Goal: Task Accomplishment & Management: Manage account settings

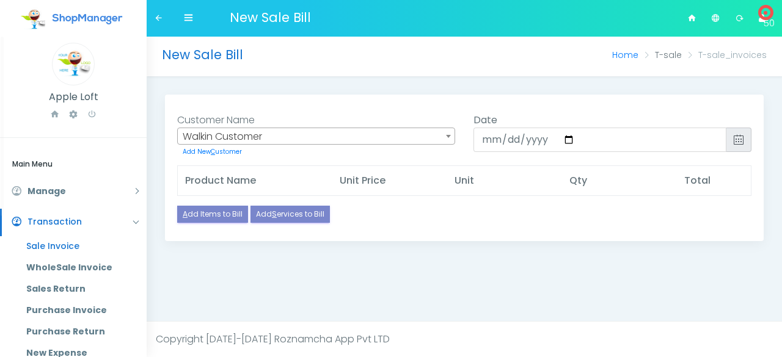
click at [75, 250] on link "Sale Invoice" at bounding box center [81, 246] width 129 height 21
click at [124, 192] on link "Manage" at bounding box center [73, 191] width 147 height 27
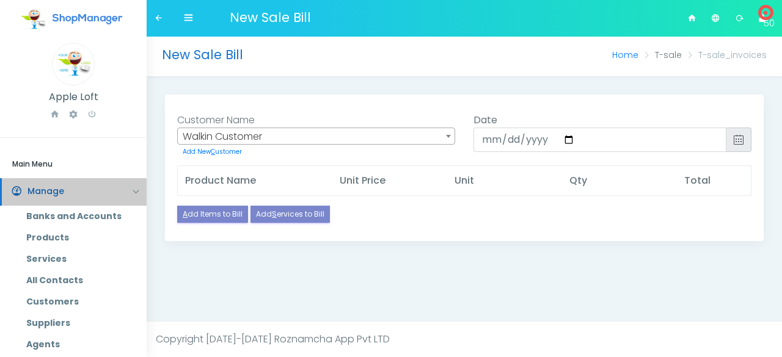
click at [124, 192] on link "Manage" at bounding box center [73, 191] width 147 height 27
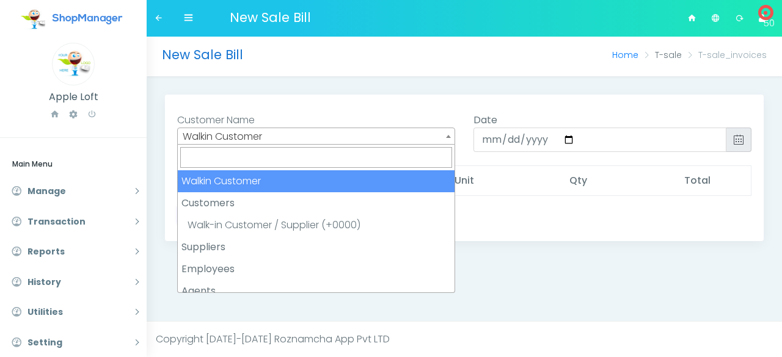
click at [310, 139] on span "Walkin Customer" at bounding box center [316, 136] width 277 height 17
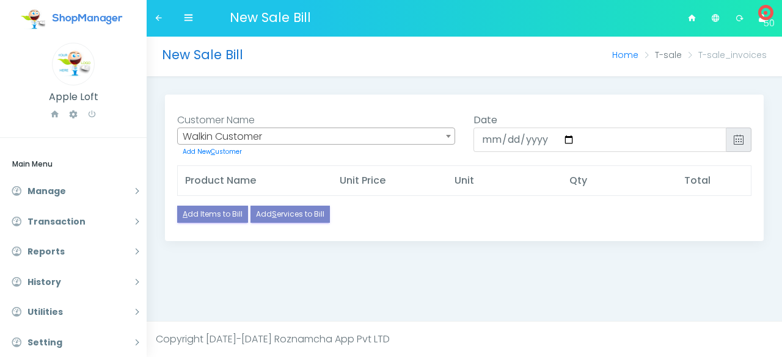
click at [310, 139] on span "Walkin Customer" at bounding box center [316, 136] width 277 height 17
click at [187, 14] on icon at bounding box center [188, 17] width 9 height 9
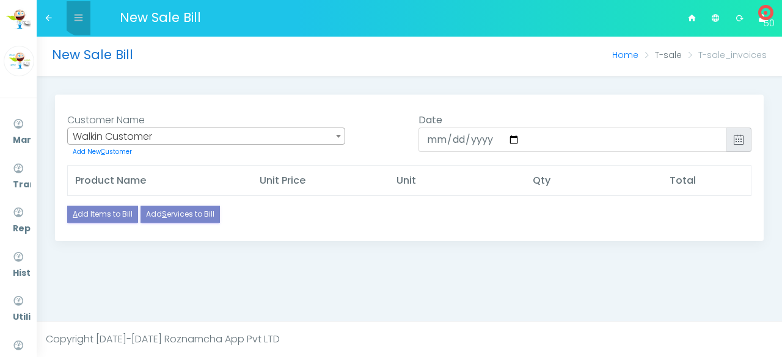
click at [82, 13] on icon at bounding box center [78, 17] width 9 height 9
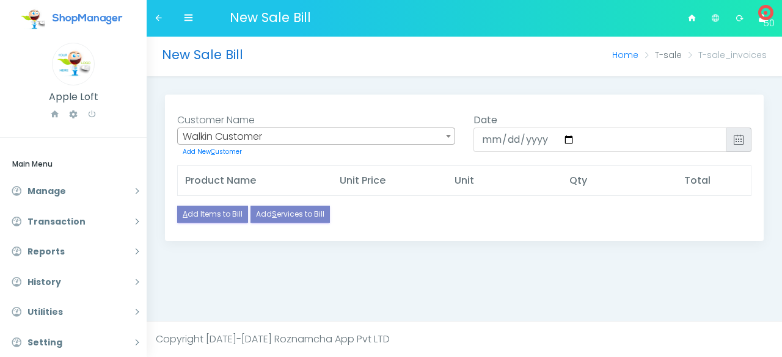
click at [719, 21] on icon at bounding box center [715, 18] width 9 height 13
click at [188, 18] on icon at bounding box center [188, 17] width 9 height 9
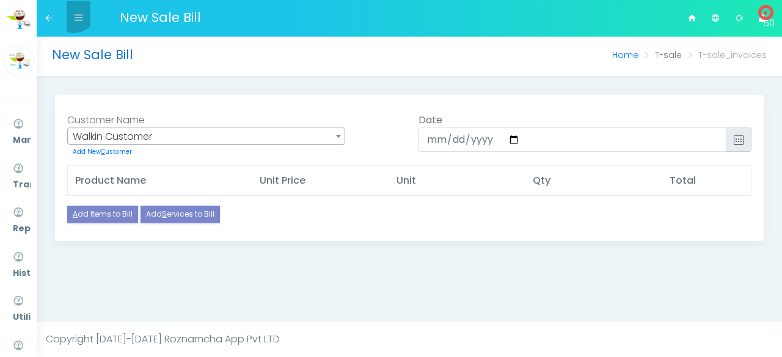
click at [74, 9] on link at bounding box center [79, 18] width 24 height 34
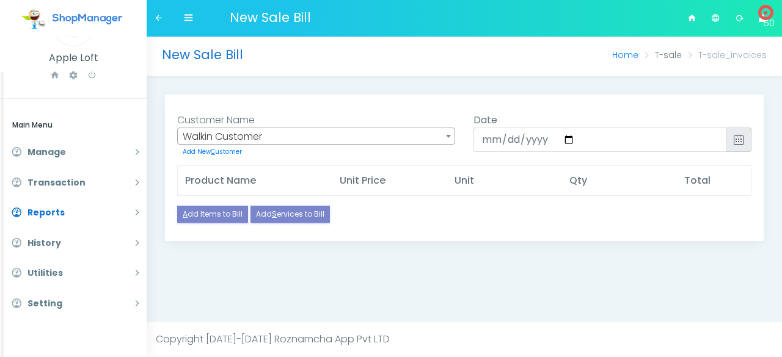
scroll to position [38, 0]
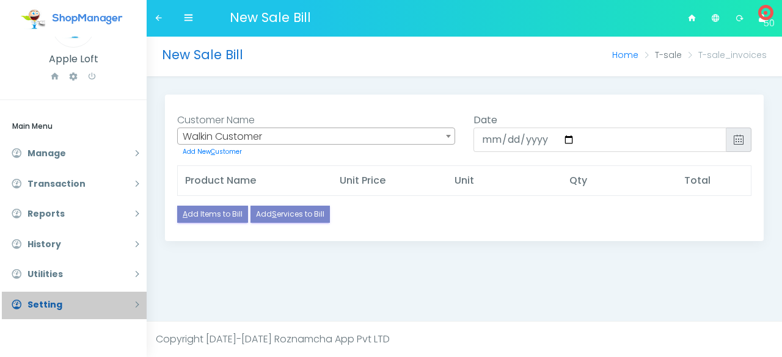
click at [78, 302] on link "Setting" at bounding box center [73, 305] width 147 height 27
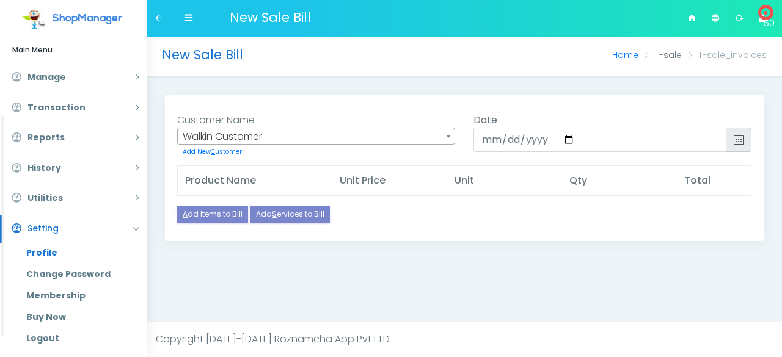
scroll to position [115, 0]
click at [72, 249] on link "Profile" at bounding box center [81, 251] width 129 height 21
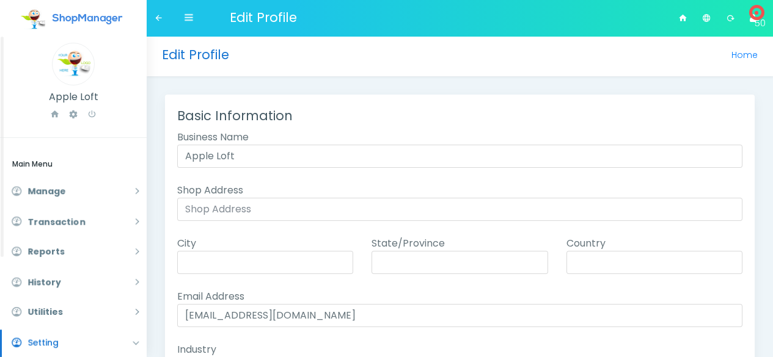
select select "Electronics"
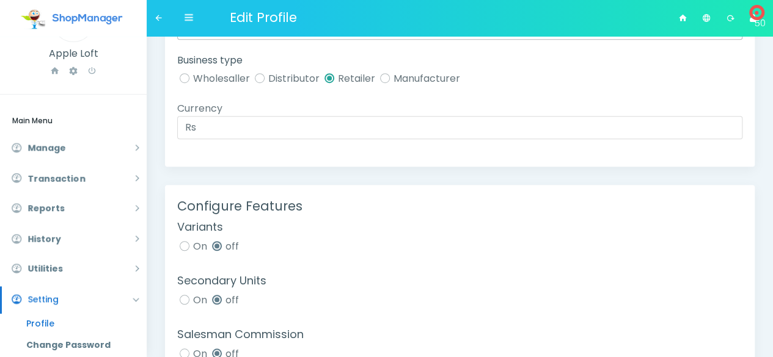
scroll to position [340, 0]
click at [263, 78] on label "Distributor" at bounding box center [285, 79] width 67 height 15
radio input "true"
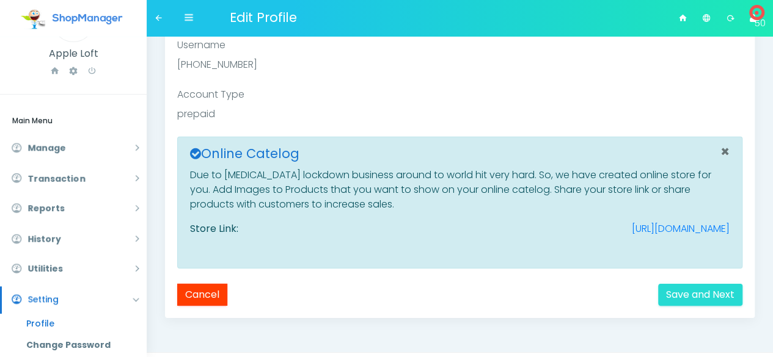
scroll to position [1818, 0]
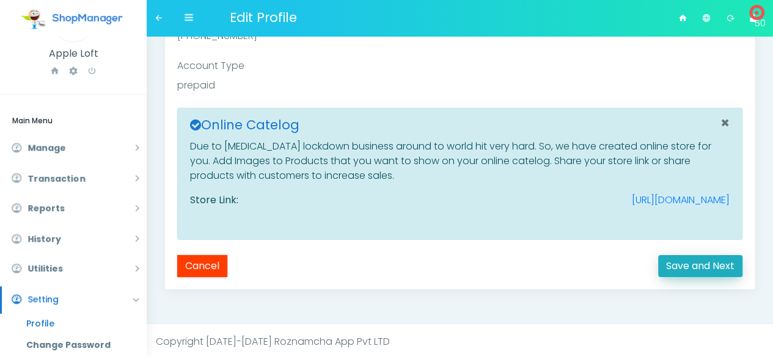
click at [693, 262] on link "Save and Next" at bounding box center [700, 266] width 84 height 22
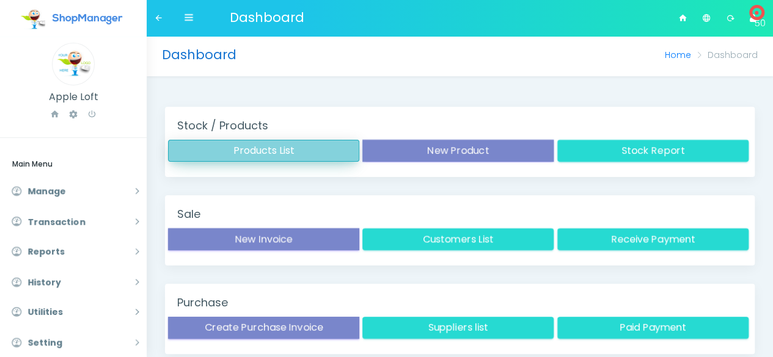
click at [278, 157] on button "Products List" at bounding box center [263, 151] width 191 height 22
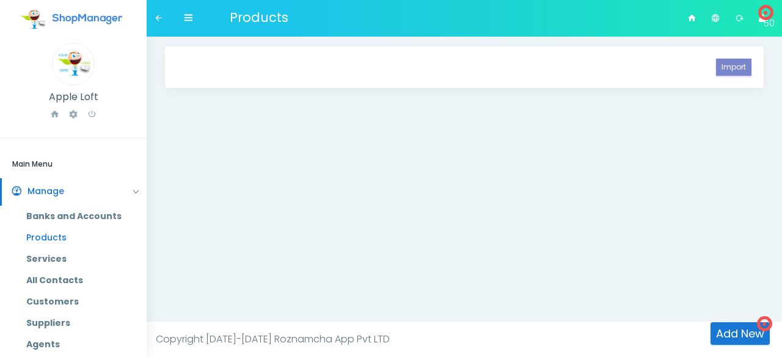
click at [67, 241] on link "Products" at bounding box center [81, 237] width 129 height 21
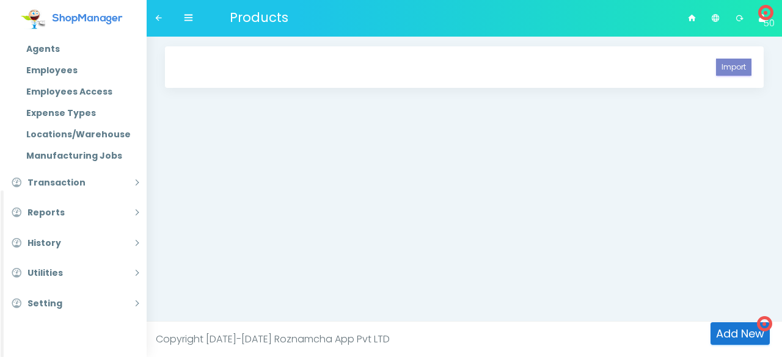
scroll to position [296, 0]
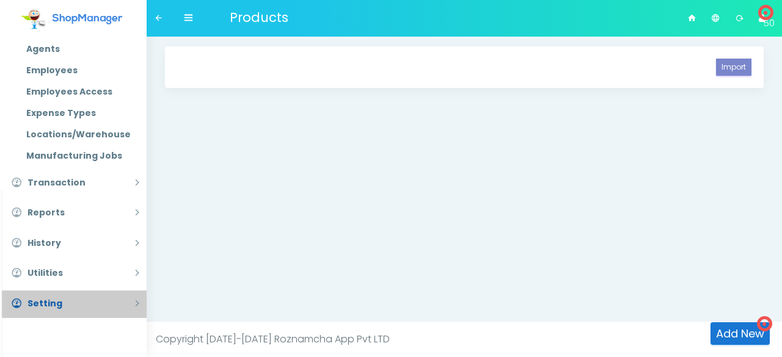
click at [64, 302] on link "Setting" at bounding box center [73, 304] width 147 height 27
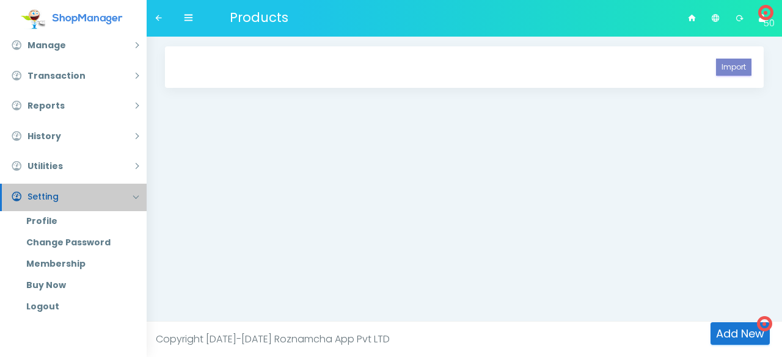
scroll to position [145, 0]
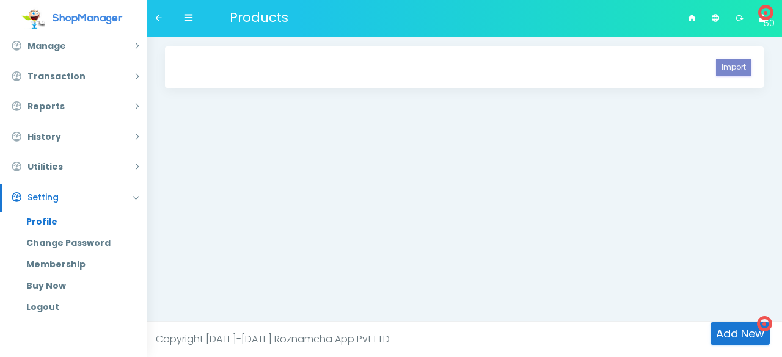
click at [56, 221] on link "Profile" at bounding box center [81, 221] width 129 height 21
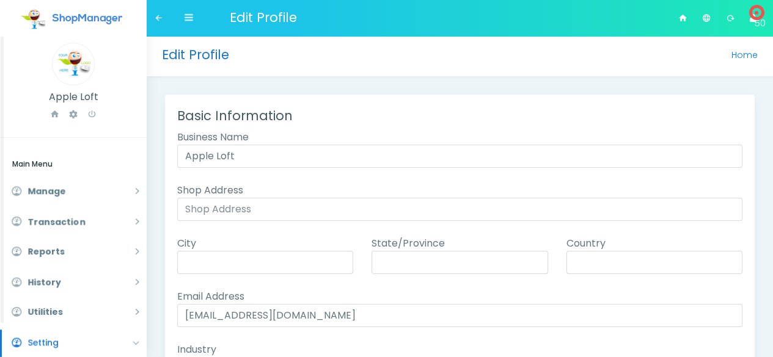
select select "Electronics"
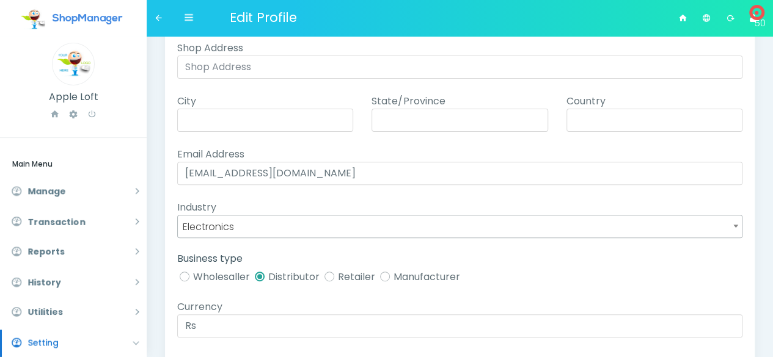
scroll to position [147, 0]
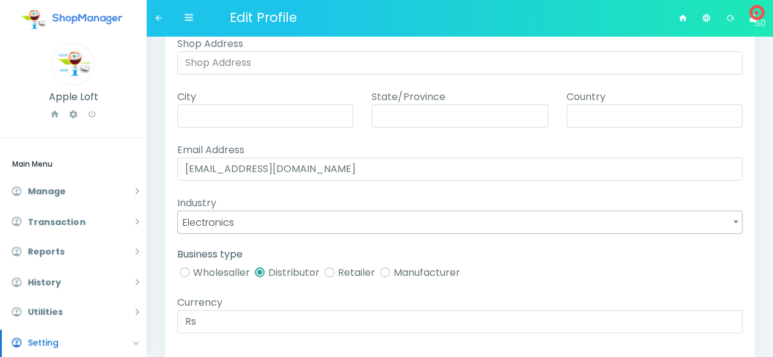
click at [185, 268] on label "Wholesaller" at bounding box center [213, 272] width 73 height 15
radio input "true"
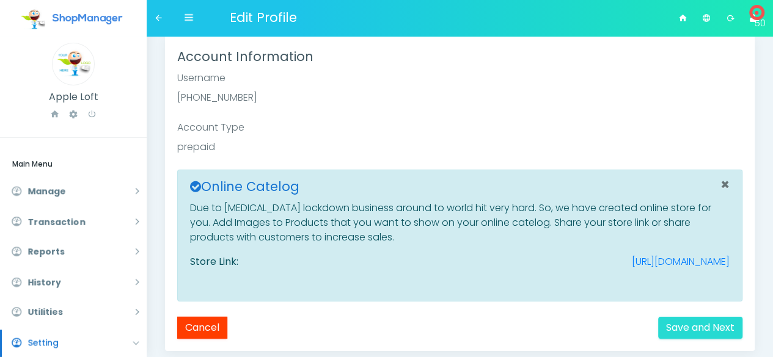
scroll to position [1818, 0]
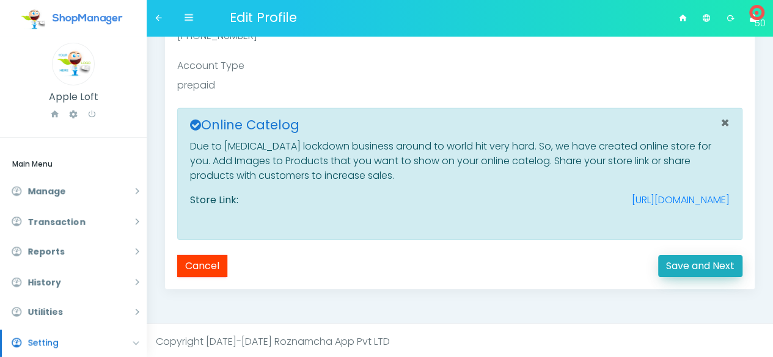
click at [687, 262] on link "Save and Next" at bounding box center [700, 266] width 84 height 22
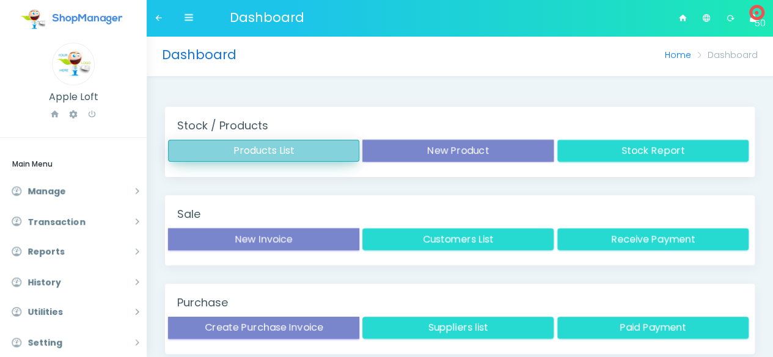
click at [299, 150] on button "Products List" at bounding box center [263, 151] width 191 height 22
